Goal: Find contact information: Find contact information

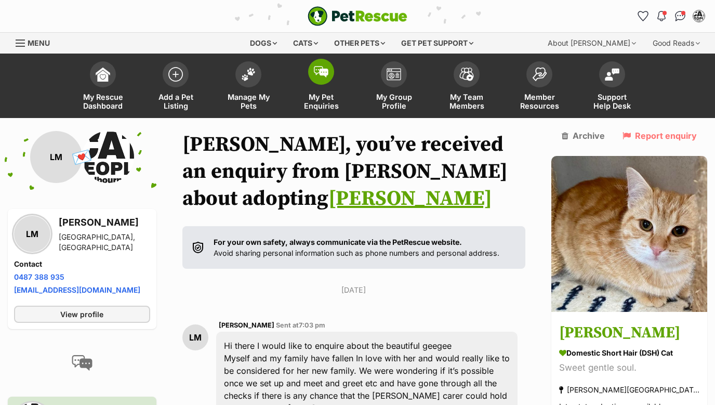
click at [318, 69] on img at bounding box center [321, 71] width 15 height 11
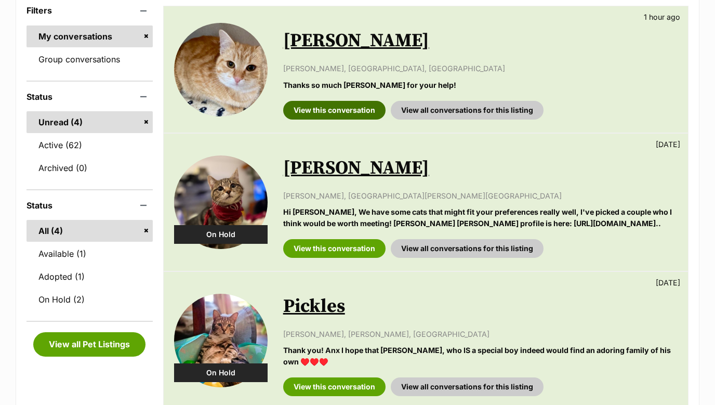
scroll to position [371, 0]
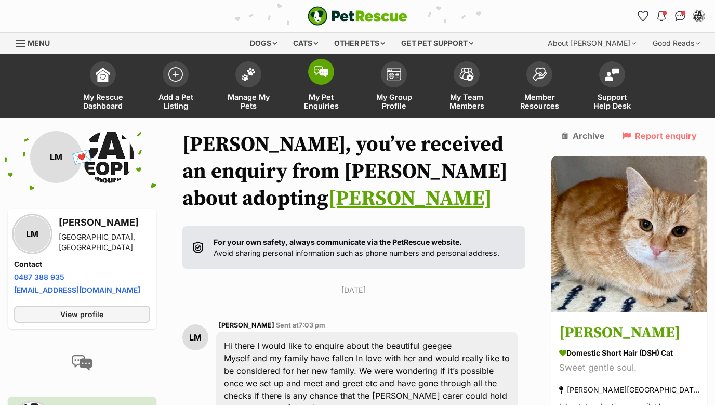
click at [315, 81] on span at bounding box center [321, 72] width 26 height 26
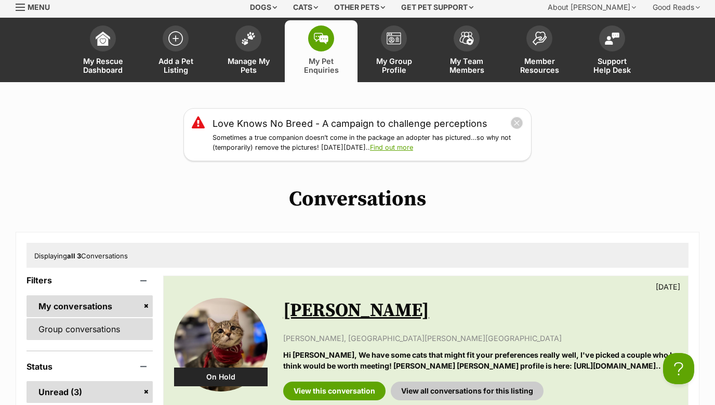
click at [98, 331] on link "Group conversations" at bounding box center [90, 329] width 126 height 22
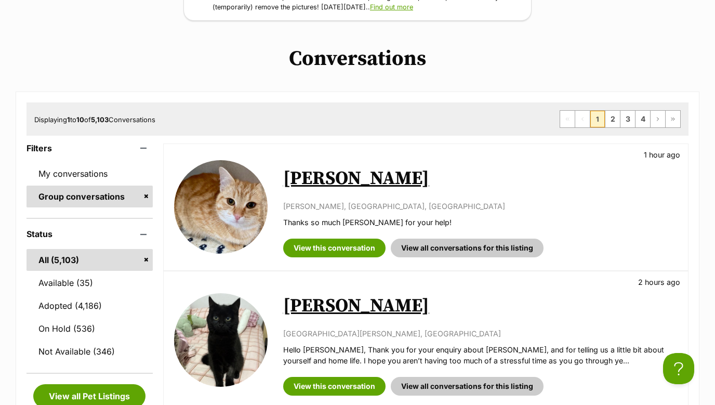
scroll to position [175, 0]
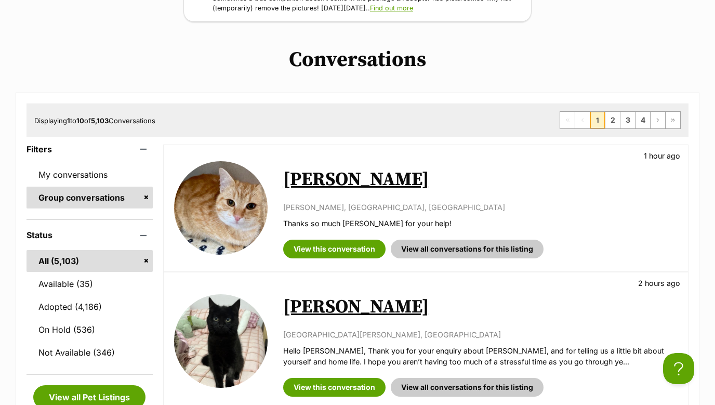
click at [324, 180] on link "[PERSON_NAME]" at bounding box center [356, 179] width 146 height 23
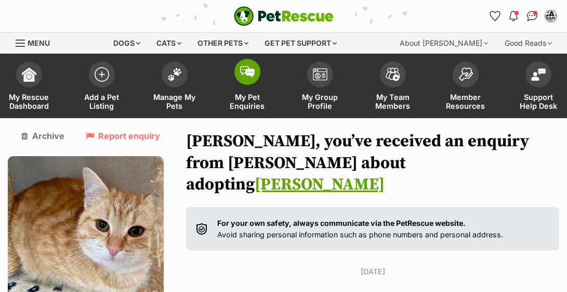
click at [255, 73] on span at bounding box center [247, 72] width 26 height 26
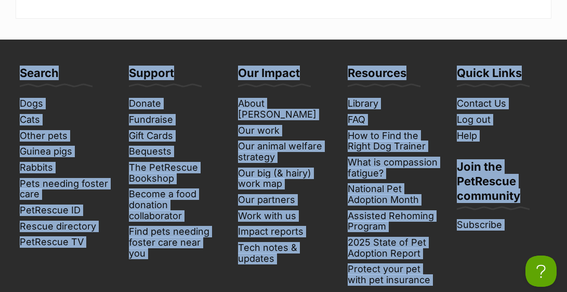
drag, startPoint x: 562, startPoint y: 282, endPoint x: 511, endPoint y: 351, distance: 86.2
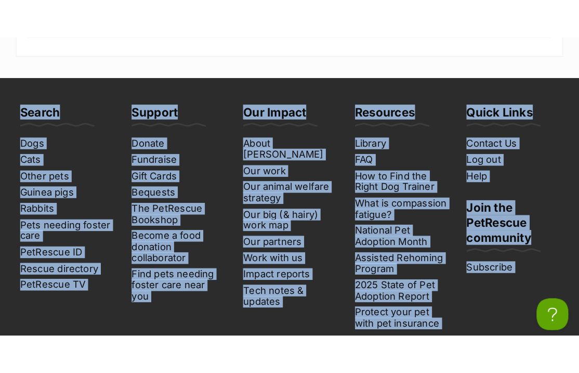
scroll to position [936, 0]
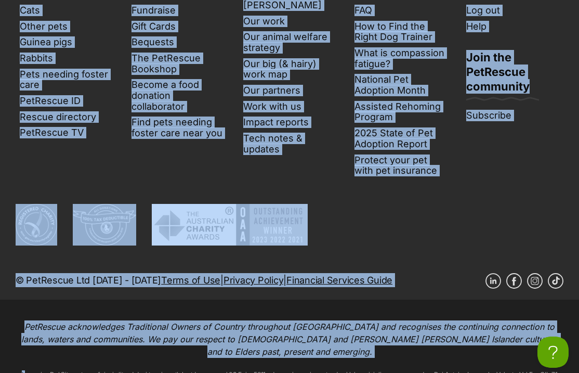
click at [461, 214] on div "Linkedin Facebook Instagram TikTok © PetRescue Ltd 2004 - 2025 Terms of Use | P…" at bounding box center [290, 252] width 548 height 96
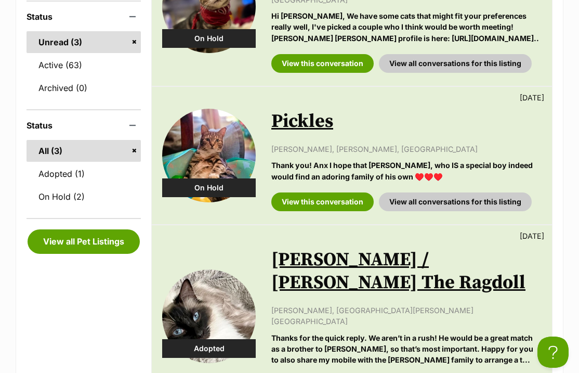
scroll to position [324, 0]
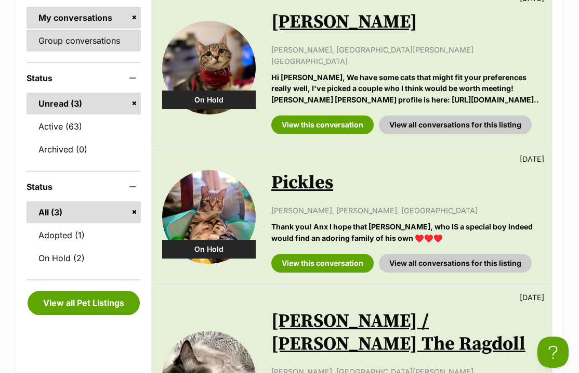
click at [77, 36] on link "Group conversations" at bounding box center [84, 41] width 114 height 22
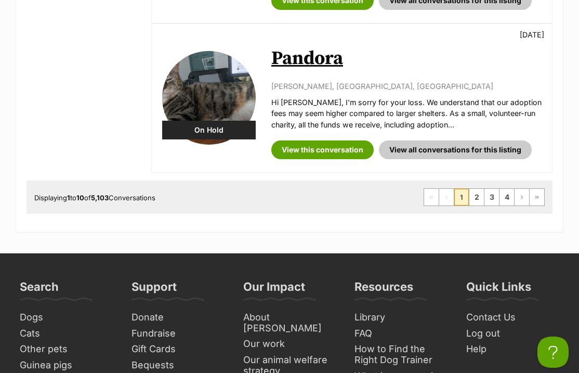
scroll to position [1629, 0]
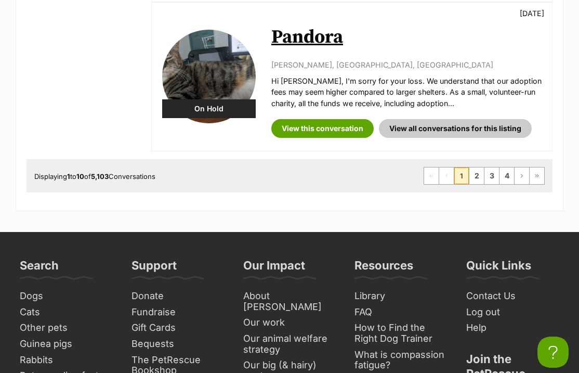
click at [467, 167] on span "1" at bounding box center [461, 175] width 15 height 17
click at [474, 167] on link "2" at bounding box center [476, 175] width 15 height 17
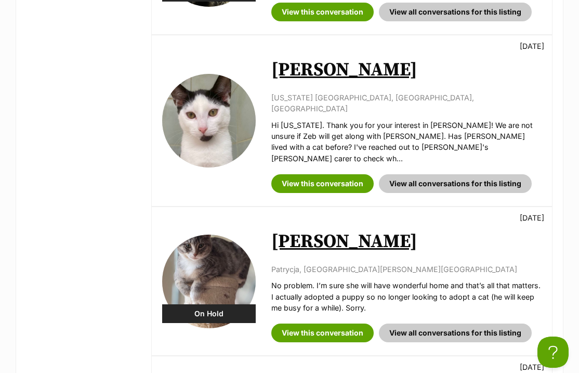
scroll to position [881, 0]
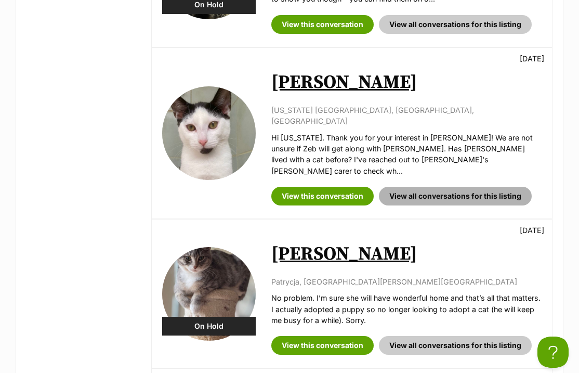
click at [415, 187] on link "View all conversations for this listing" at bounding box center [455, 196] width 153 height 19
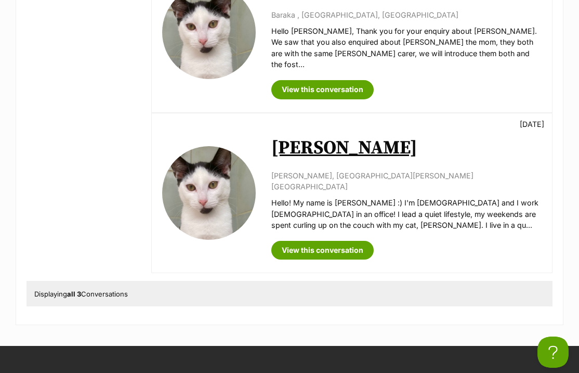
scroll to position [526, 0]
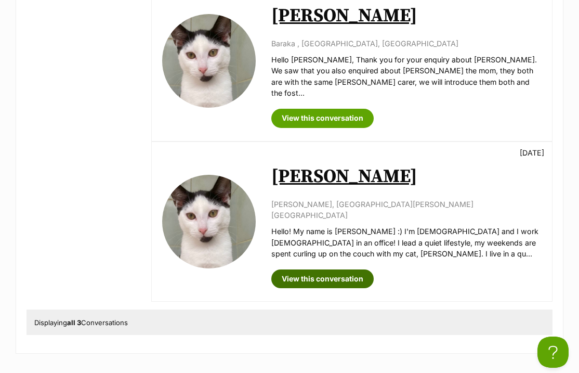
click at [335, 269] on link "View this conversation" at bounding box center [322, 278] width 102 height 19
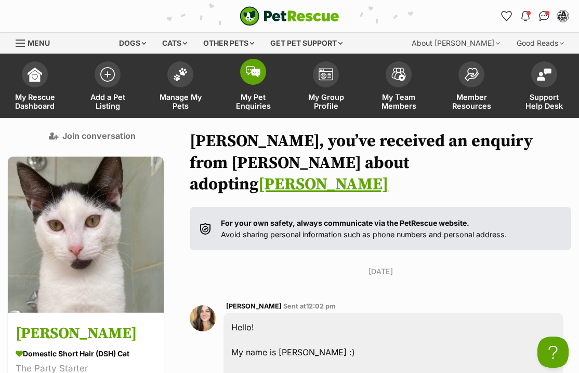
click at [257, 78] on span at bounding box center [253, 72] width 26 height 26
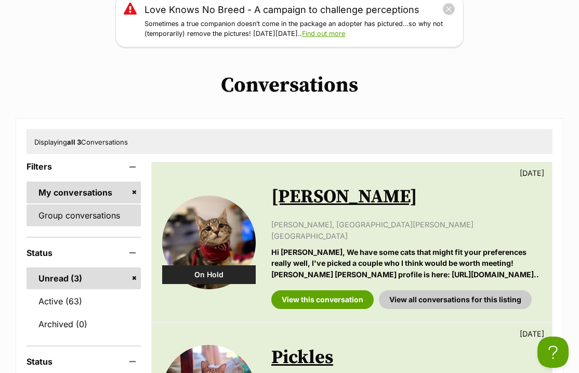
click at [85, 221] on link "Group conversations" at bounding box center [84, 215] width 114 height 22
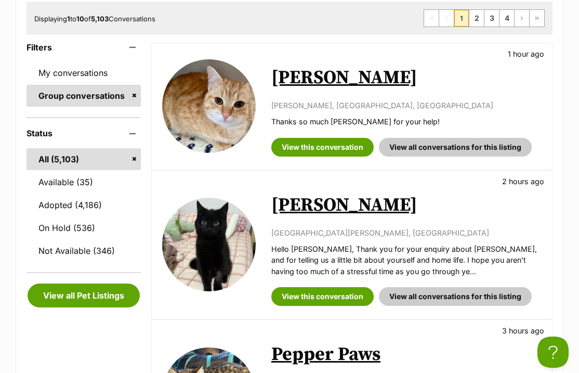
scroll to position [265, 0]
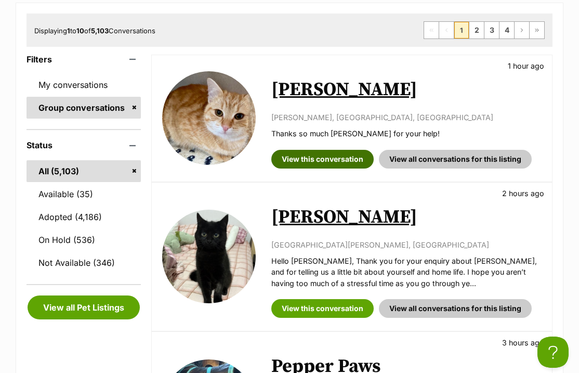
click at [341, 152] on link "View this conversation" at bounding box center [322, 159] width 102 height 19
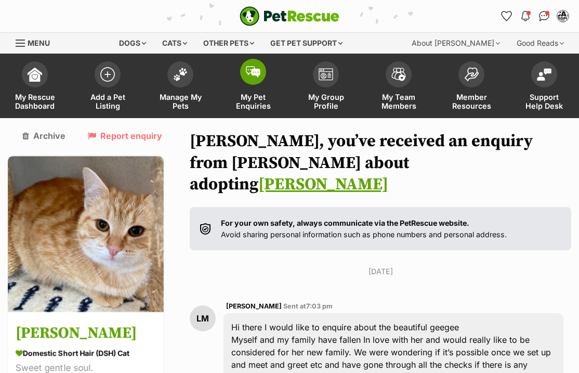
click at [255, 73] on img at bounding box center [253, 71] width 15 height 11
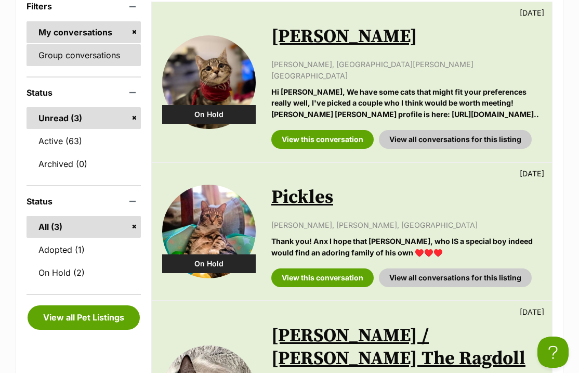
click at [60, 58] on link "Group conversations" at bounding box center [84, 55] width 114 height 22
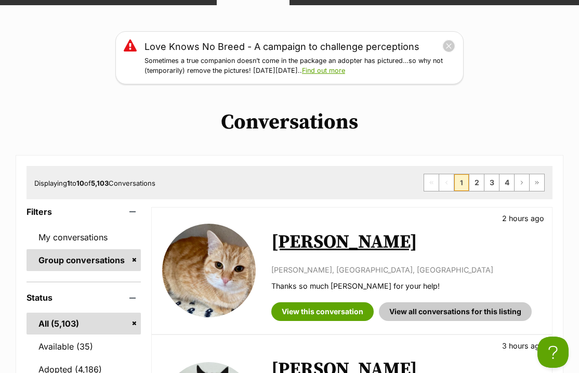
scroll to position [114, 0]
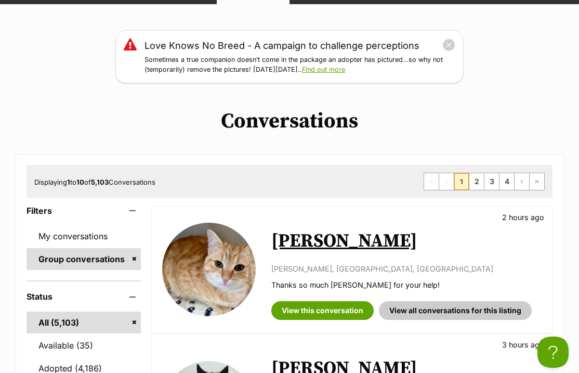
click at [334, 235] on link "[PERSON_NAME]" at bounding box center [344, 240] width 146 height 23
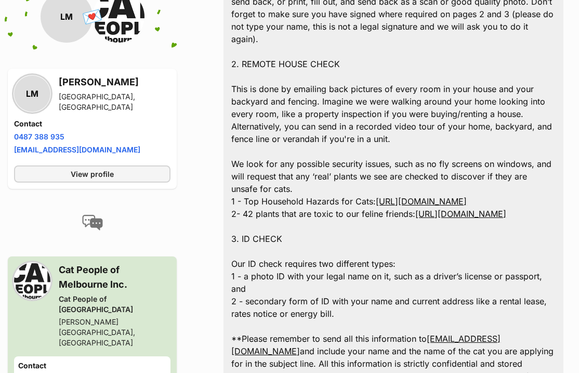
scroll to position [1002, 0]
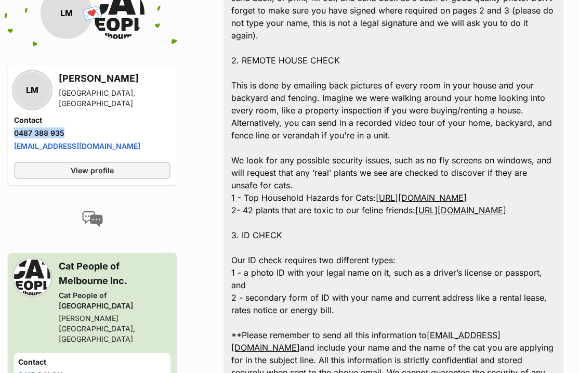
drag, startPoint x: 71, startPoint y: 135, endPoint x: 12, endPoint y: 134, distance: 58.7
click at [11, 134] on div "LM [PERSON_NAME] [GEOGRAPHIC_DATA], [GEOGRAPHIC_DATA] Contact Phone number Phon…" at bounding box center [92, 125] width 169 height 120
copy link "0487 388 935"
